Goal: Information Seeking & Learning: Understand process/instructions

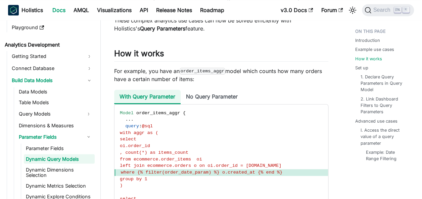
scroll to position [544, 0]
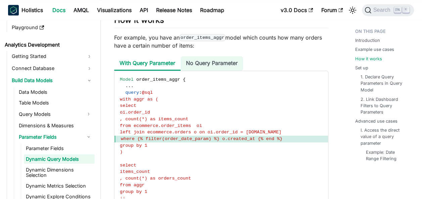
click at [195, 61] on li "No Query Parameter" at bounding box center [211, 63] width 62 height 14
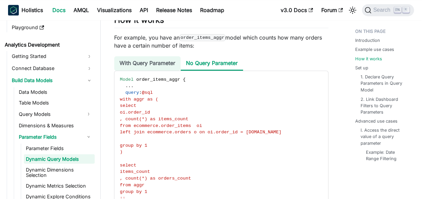
click at [172, 60] on li "With Query Parameter" at bounding box center [147, 63] width 66 height 14
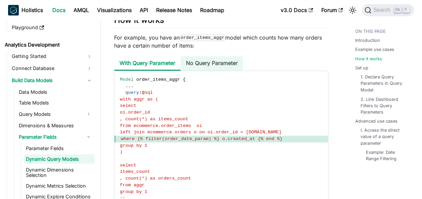
click at [202, 60] on li "No Query Parameter" at bounding box center [211, 63] width 62 height 14
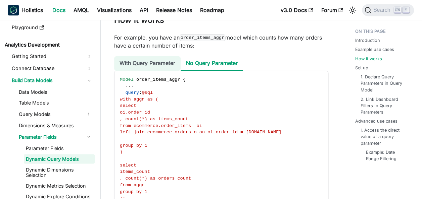
click at [159, 64] on li "With Query Parameter" at bounding box center [147, 63] width 66 height 14
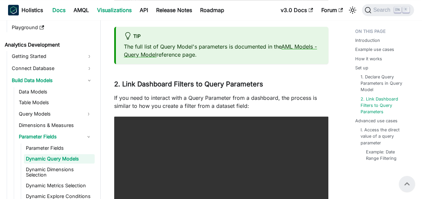
scroll to position [1550, 0]
